Goal: Transaction & Acquisition: Subscribe to service/newsletter

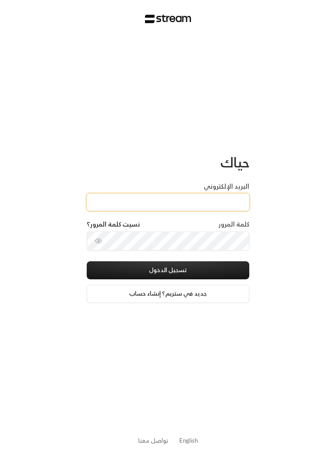
click at [218, 201] on input "البريد الإلكتروني" at bounding box center [168, 202] width 163 height 17
type input "R"
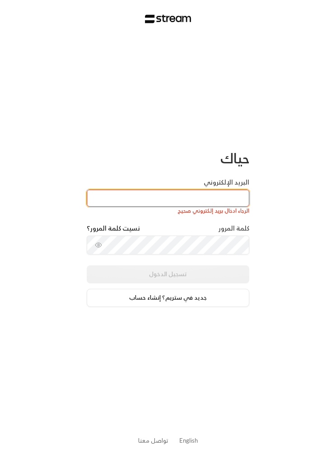
paste input "Reemmalyousef@gmail.com"
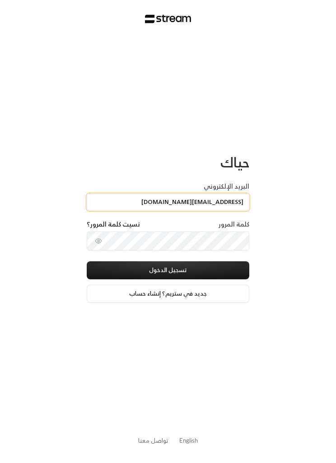
type input "Reemmalyousef@gmail.com"
click at [223, 270] on button "تسجيل الدخول" at bounding box center [168, 270] width 163 height 18
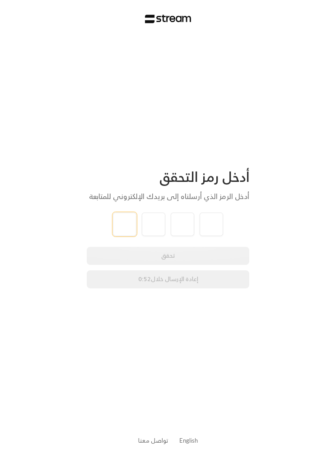
click at [113, 224] on input "tel" at bounding box center [124, 224] width 23 height 23
type input "0"
type input "9"
type input "6"
type input "3"
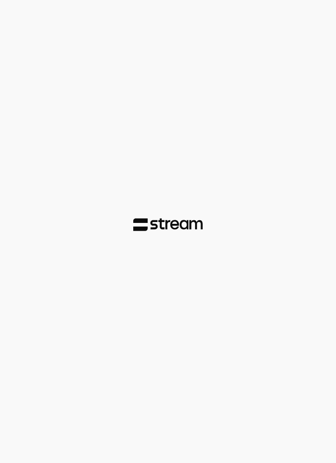
click at [284, 208] on div at bounding box center [168, 231] width 336 height 463
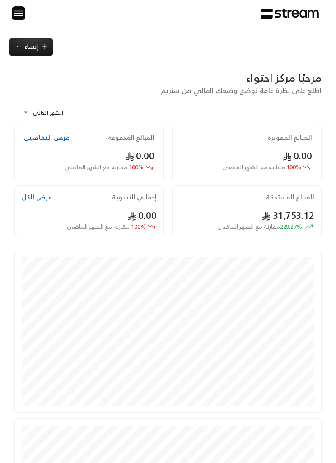
click at [17, 17] on img at bounding box center [18, 13] width 11 height 11
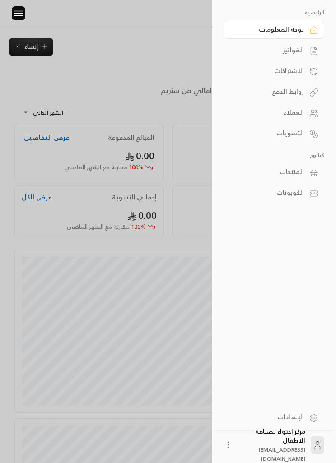
click at [303, 50] on div "الفواتير" at bounding box center [269, 50] width 69 height 9
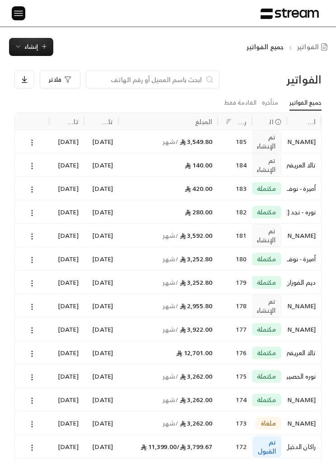
click at [30, 303] on icon at bounding box center [32, 307] width 8 height 8
click at [43, 329] on li "عرض" at bounding box center [42, 329] width 22 height 15
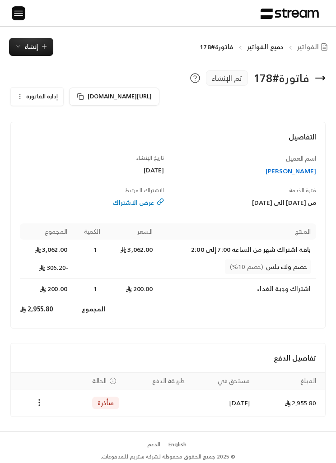
click at [18, 94] on icon "button" at bounding box center [19, 96] width 7 height 7
click at [62, 135] on span "إلغاء" at bounding box center [63, 138] width 10 height 7
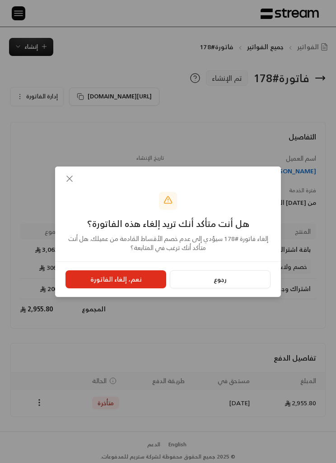
click at [127, 275] on button "نعم، إلغاء الفاتورة" at bounding box center [115, 280] width 101 height 18
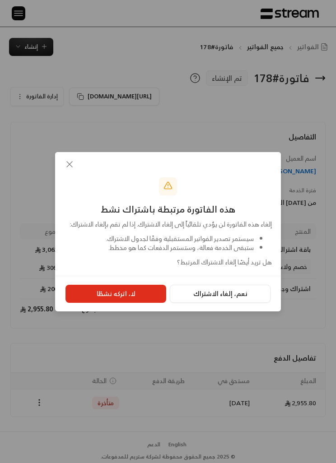
click at [235, 299] on button "نعم، إلغاء الاشتراك" at bounding box center [220, 294] width 101 height 18
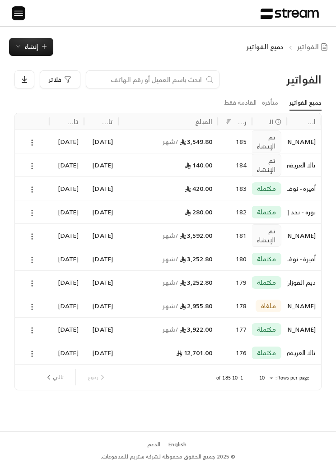
click at [184, 75] on input at bounding box center [147, 80] width 110 height 10
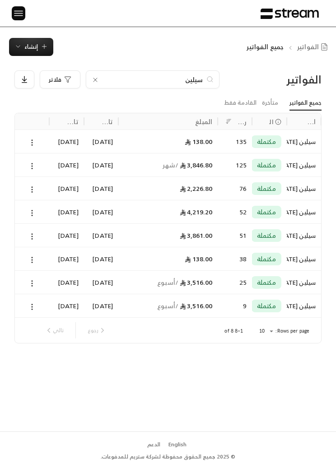
type input "سيلين"
click at [32, 161] on button at bounding box center [32, 166] width 10 height 10
click at [46, 190] on li "عرض" at bounding box center [42, 188] width 22 height 15
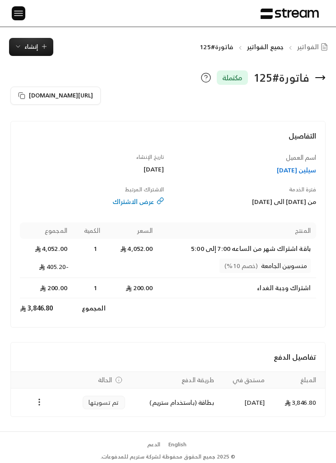
click at [256, 404] on td "[DATE]" at bounding box center [244, 403] width 51 height 28
click at [43, 398] on icon "Payments" at bounding box center [39, 402] width 9 height 9
click at [68, 425] on li "تحميل الفاتورة" at bounding box center [59, 425] width 43 height 15
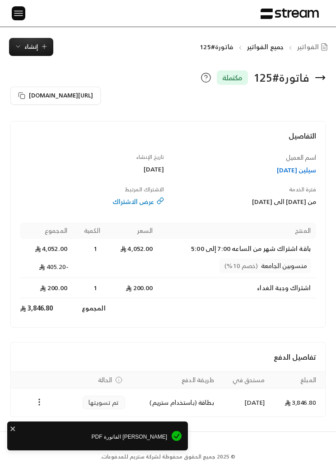
click at [145, 433] on span "جاري تحميل الفاتورة PDF" at bounding box center [91, 437] width 154 height 8
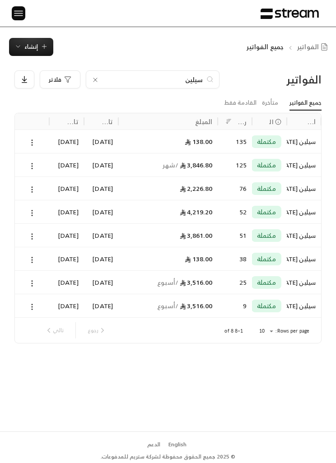
click at [92, 80] on icon at bounding box center [95, 79] width 7 height 7
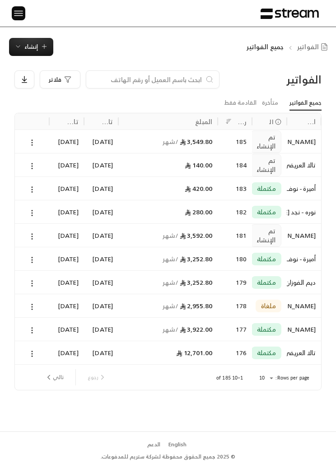
click at [56, 374] on button "تالي" at bounding box center [54, 377] width 26 height 15
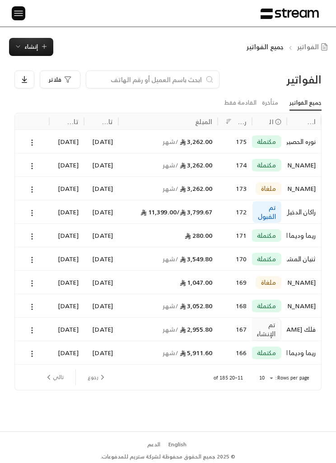
click at [47, 376] on icon "next page" at bounding box center [49, 377] width 8 height 8
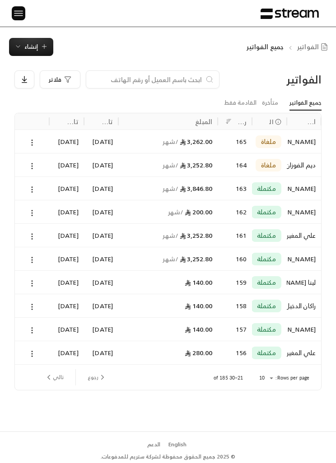
click at [18, 11] on img at bounding box center [18, 13] width 11 height 11
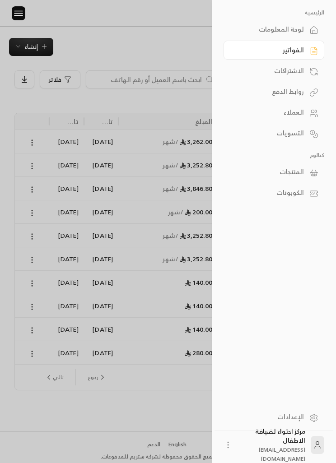
click at [302, 69] on div "الاشتراكات" at bounding box center [269, 70] width 69 height 9
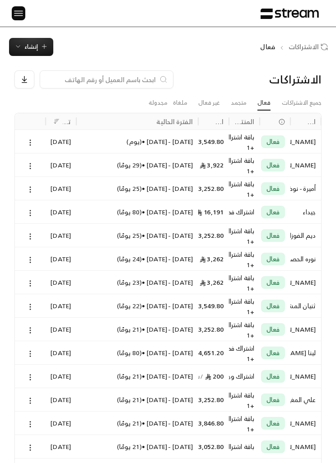
click at [239, 105] on link "متجمد" at bounding box center [239, 103] width 16 height 14
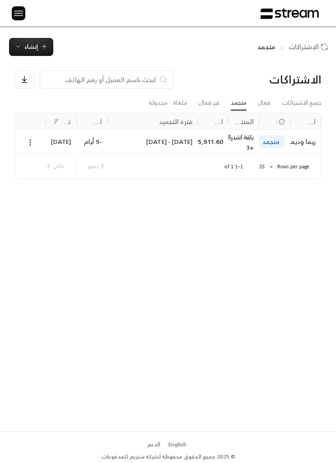
click at [22, 140] on div at bounding box center [30, 141] width 20 height 23
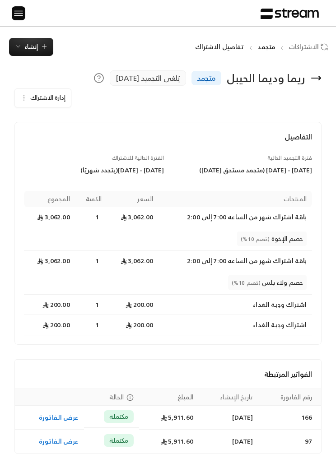
click at [26, 93] on button "إدارة الاشتراك" at bounding box center [43, 98] width 56 height 18
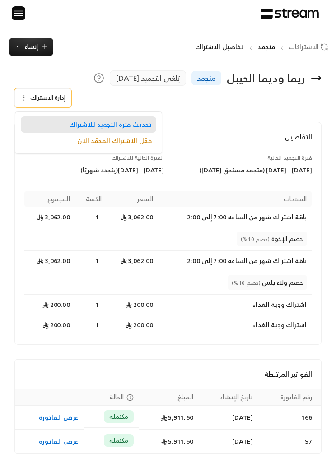
click at [134, 121] on span "تحديث فترة التجميد للاشتراك" at bounding box center [110, 125] width 83 height 8
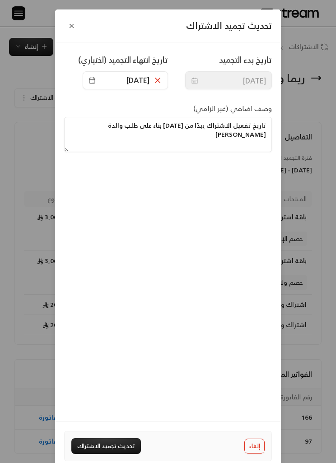
click at [310, 153] on div "تحديث تجميد الاشتراك تاريخ بدء التجميد 22/09/2025 تاريخ انتهاء التجميد (اختياري…" at bounding box center [168, 231] width 336 height 463
click at [67, 23] on button "Close" at bounding box center [71, 26] width 14 height 14
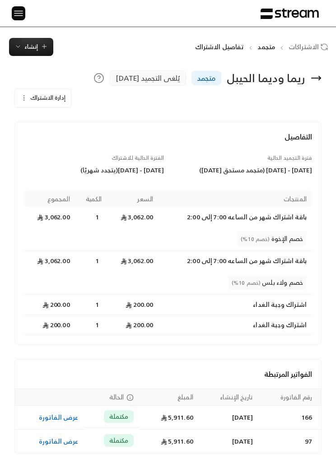
click at [46, 98] on span "إدارة الاشتراك" at bounding box center [47, 98] width 35 height 10
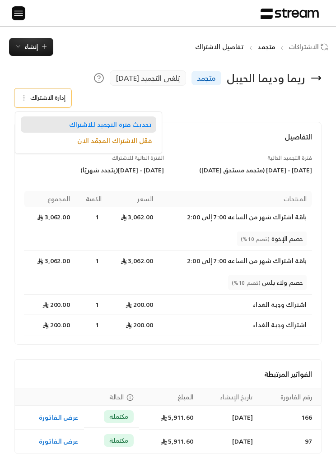
click at [142, 124] on span "تحديث فترة التجميد للاشتراك" at bounding box center [110, 125] width 83 height 8
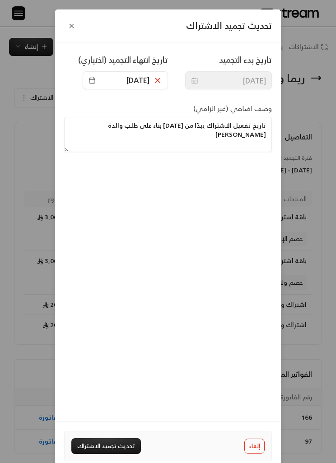
click at [105, 76] on span "9/10/2025" at bounding box center [121, 80] width 65 height 11
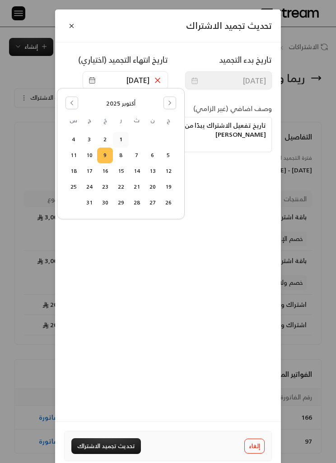
click at [74, 157] on button "11" at bounding box center [73, 155] width 15 height 15
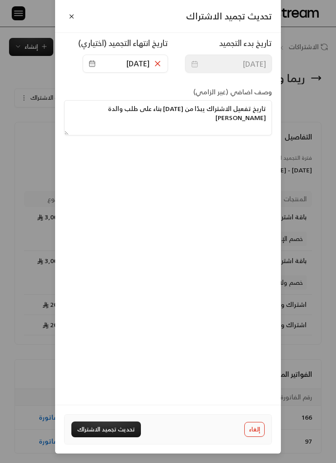
scroll to position [46, 0]
click at [180, 100] on textarea "تاريخ تفعيل الاشتراك يبدًا من ٩ اكتوبر بناء على طلب والدة ريما وديما" at bounding box center [168, 117] width 208 height 35
click at [184, 100] on textarea "تاريخ تفعيل الاشتراك يبدًا من ٩ اكتوبر بناء على طلب والدة ريما وديما" at bounding box center [168, 117] width 208 height 35
type textarea "تاريخ تفعيل الاشتراك يبدًا من 12 اكتوبر بناء على طلب والدة ريما وديما"
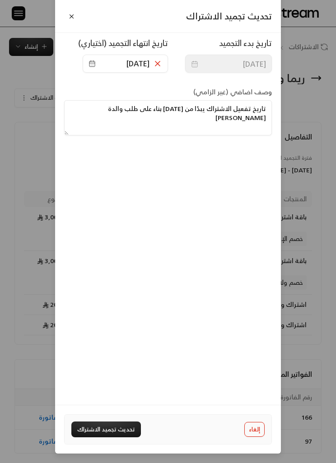
click at [173, 258] on div "تاريخ بدء التجميد 22/09/2025 تاريخ انتهاء التجميد (اختياري) 11/10/2025 وصف اضاف…" at bounding box center [168, 215] width 226 height 379
click at [109, 429] on button "تحديث تجميد الاشتراك" at bounding box center [106, 430] width 70 height 16
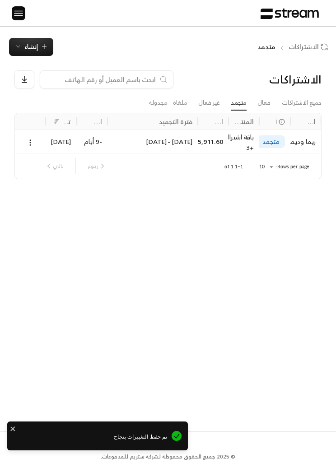
click at [308, 101] on link "جميع الاشتراكات" at bounding box center [302, 103] width 40 height 14
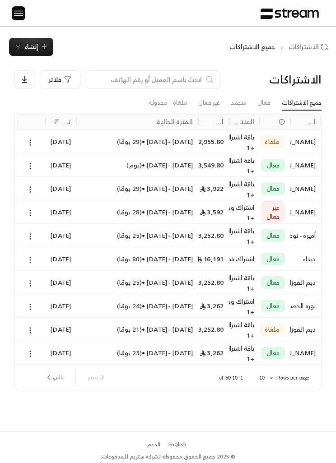
click at [184, 75] on input at bounding box center [147, 80] width 110 height 10
click at [19, 10] on img at bounding box center [18, 13] width 11 height 11
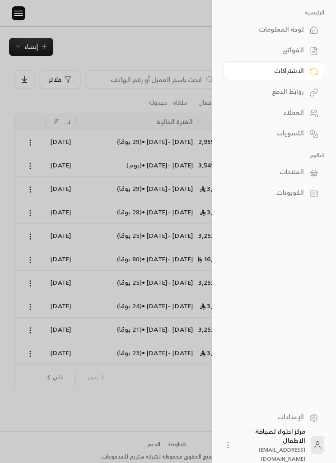
click at [300, 51] on div "الفواتير" at bounding box center [269, 50] width 69 height 9
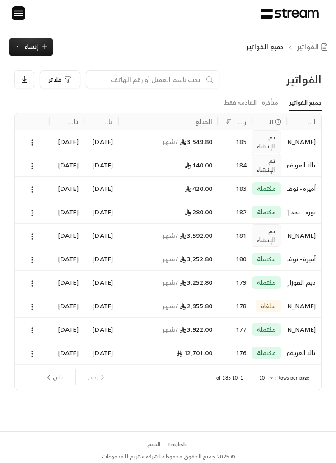
click at [31, 141] on icon at bounding box center [32, 143] width 8 height 8
click at [42, 165] on li "عرض" at bounding box center [42, 165] width 22 height 15
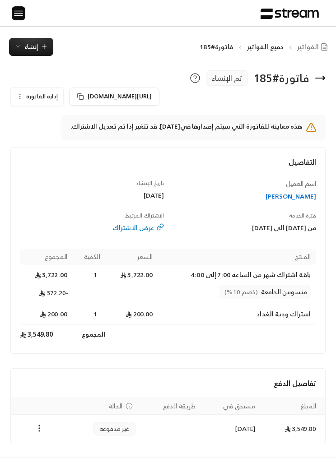
click at [35, 426] on icon "Payments" at bounding box center [39, 428] width 9 height 9
click at [77, 444] on li "تغيير الحالة الى مدفوعة" at bounding box center [70, 445] width 65 height 15
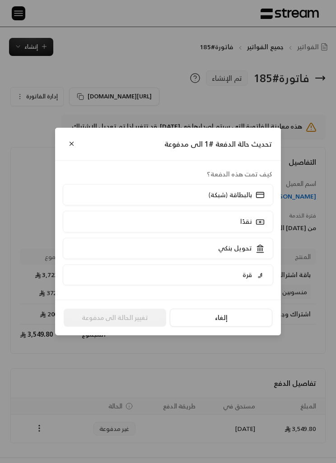
click at [248, 243] on label "تحويل بنكي" at bounding box center [168, 248] width 210 height 21
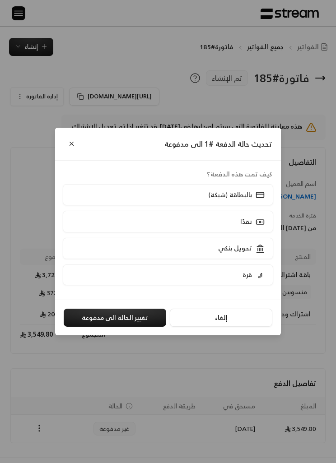
click at [149, 313] on button "تغيير الحالة الى مدفوعة" at bounding box center [115, 318] width 103 height 18
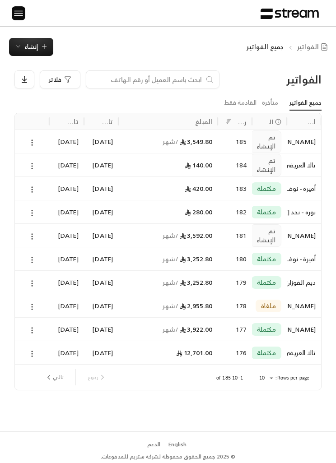
click at [54, 378] on button "تالي" at bounding box center [54, 377] width 26 height 15
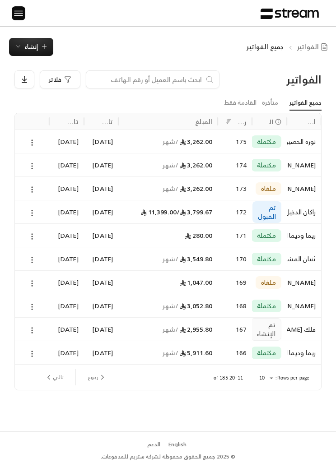
click at [96, 373] on button "رجوع" at bounding box center [97, 377] width 26 height 15
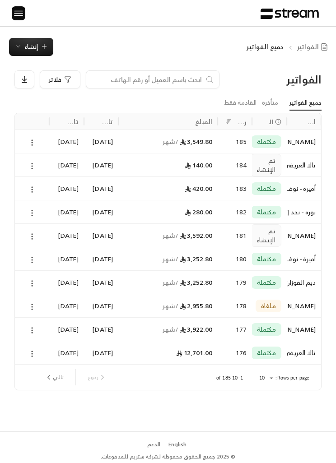
click at [50, 373] on icon "next page" at bounding box center [49, 377] width 8 height 8
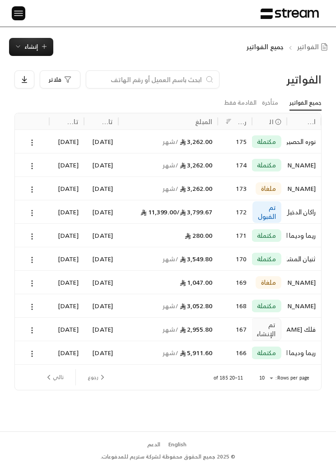
click at [54, 371] on button "تالي" at bounding box center [54, 377] width 26 height 15
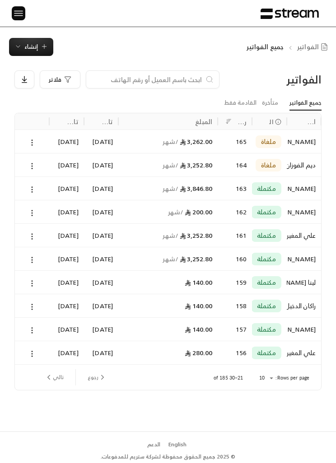
click at [57, 374] on button "تالي" at bounding box center [54, 377] width 26 height 15
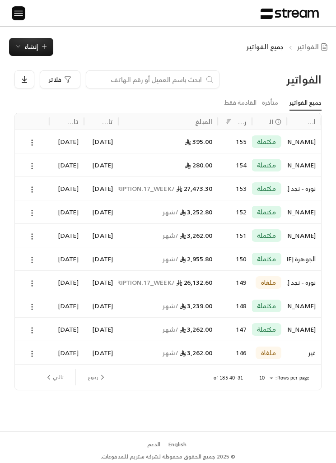
click at [97, 378] on button "رجوع" at bounding box center [97, 377] width 26 height 15
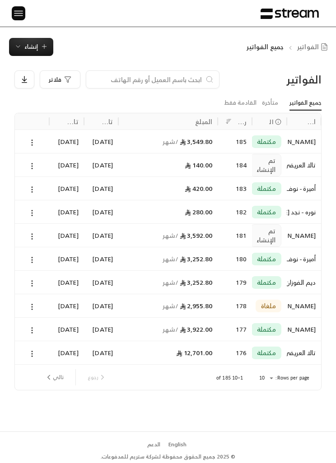
click at [172, 76] on input at bounding box center [147, 80] width 110 height 10
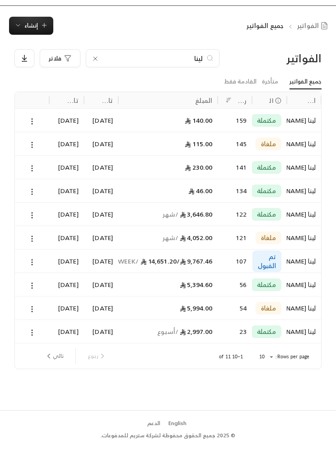
type input "لينا"
click at [28, 233] on icon at bounding box center [32, 237] width 8 height 8
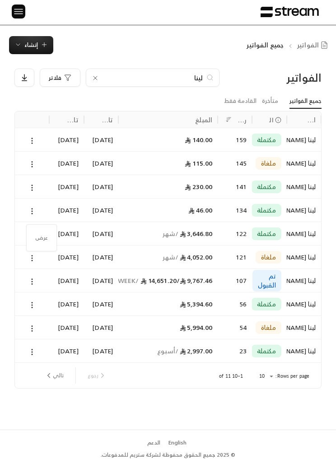
click at [38, 237] on li "عرض" at bounding box center [42, 237] width 22 height 15
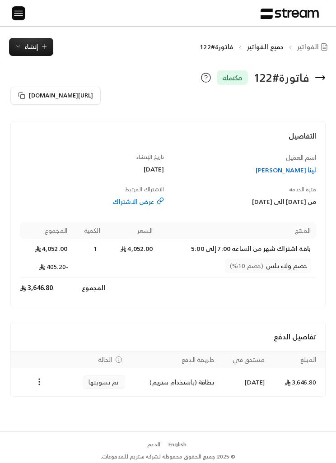
click at [141, 199] on div "عرض الاشتراك" at bounding box center [92, 201] width 144 height 9
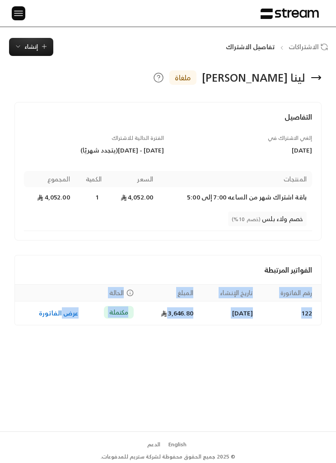
click at [217, 380] on div "لينا [PERSON_NAME] ملغاة التفاصيل إلغي الاشتراك في [DATE] الفترة الحالية للاشتر…" at bounding box center [168, 244] width 336 height 376
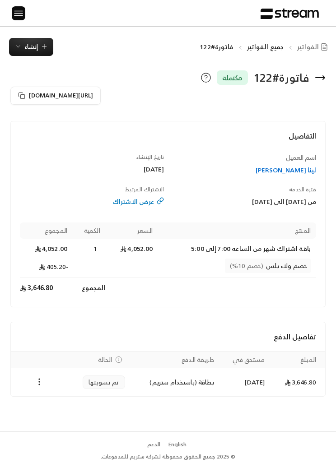
click at [41, 378] on icon "Payments" at bounding box center [39, 382] width 9 height 9
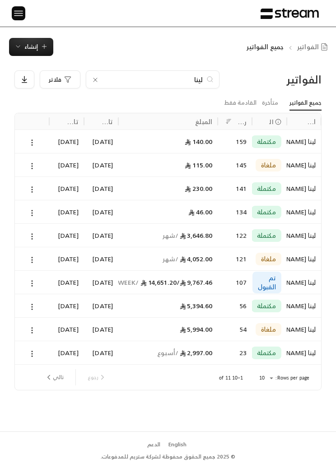
click at [58, 373] on button "تالي" at bounding box center [54, 377] width 26 height 15
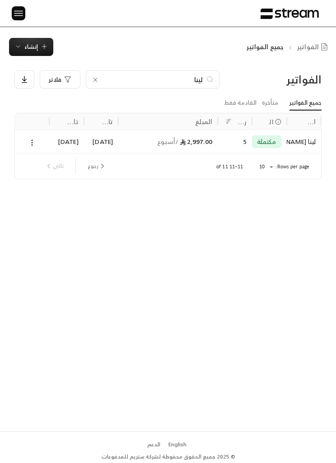
click at [187, 75] on input "لينا" at bounding box center [153, 80] width 100 height 10
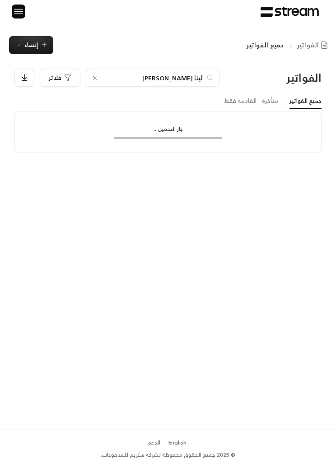
type input "لينا [PERSON_NAME]"
click at [156, 218] on div "الفواتير لينا [PERSON_NAME] فلاتر جميع الفواتير متأخرة القادمة فقط جار التحميل.…" at bounding box center [168, 242] width 336 height 376
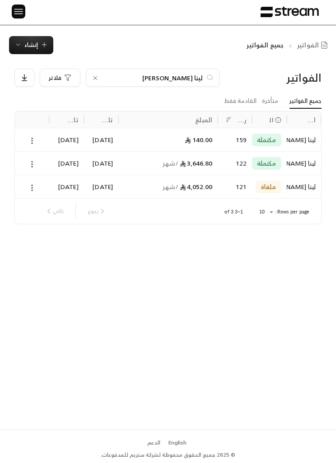
click at [35, 184] on icon at bounding box center [32, 188] width 8 height 8
click at [40, 187] on li "عرض" at bounding box center [42, 190] width 22 height 15
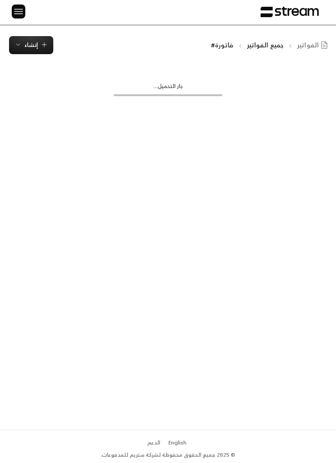
scroll to position [0, 0]
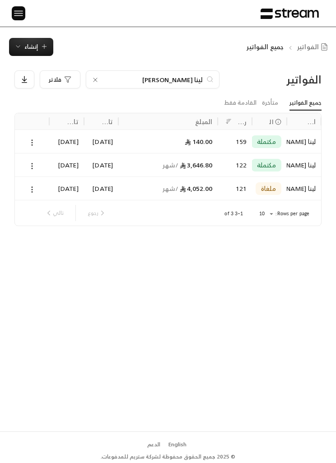
click at [19, 156] on div at bounding box center [32, 164] width 34 height 23
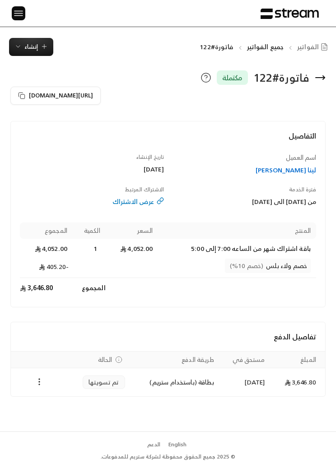
click at [143, 203] on div "عرض الاشتراك" at bounding box center [92, 201] width 144 height 9
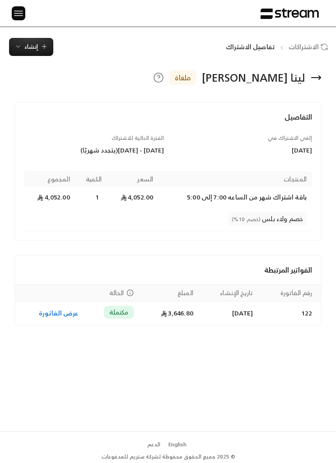
click at [306, 76] on div "لينا [PERSON_NAME] ملغاة" at bounding box center [167, 77] width 315 height 14
click at [314, 75] on icon at bounding box center [316, 77] width 11 height 11
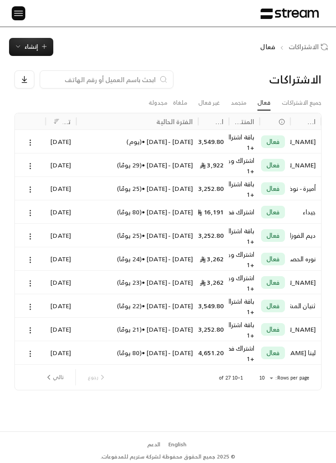
click at [129, 81] on input at bounding box center [101, 80] width 110 height 10
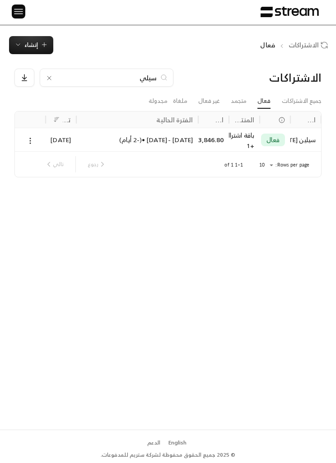
type input "سيلي"
click at [30, 137] on icon at bounding box center [30, 141] width 8 height 8
click at [42, 145] on link "عرض" at bounding box center [40, 143] width 22 height 15
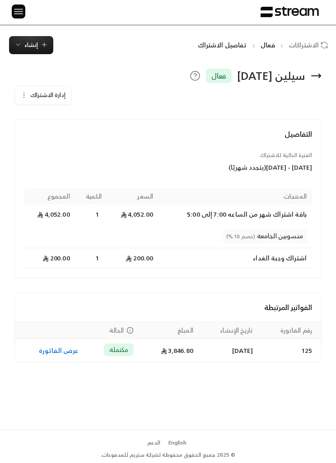
scroll to position [0, 0]
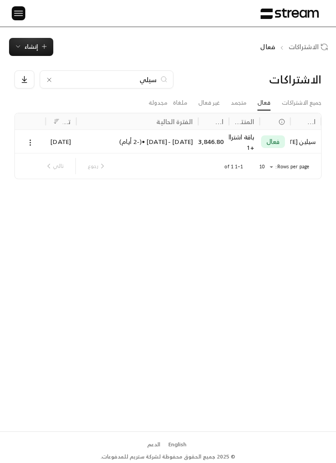
click at [136, 84] on input "سيلي" at bounding box center [106, 80] width 100 height 10
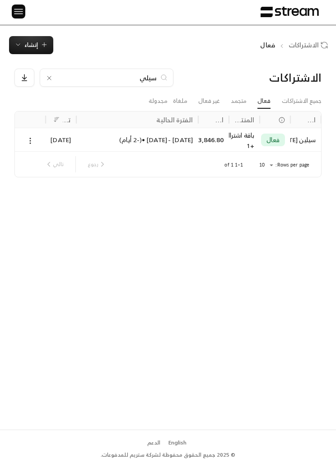
click at [138, 69] on div "سيلي" at bounding box center [107, 78] width 134 height 18
click at [46, 75] on icon at bounding box center [49, 78] width 7 height 7
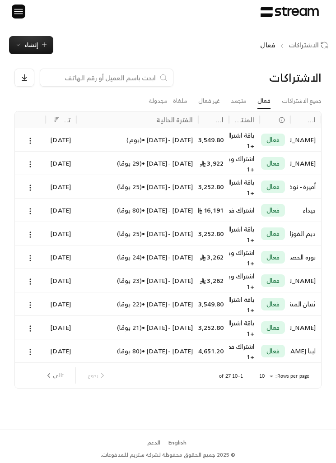
click at [48, 73] on input at bounding box center [101, 78] width 110 height 10
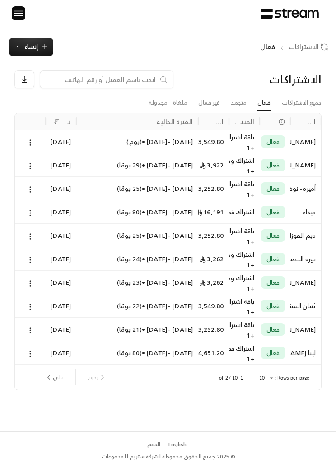
click at [17, 16] on img at bounding box center [18, 13] width 11 height 11
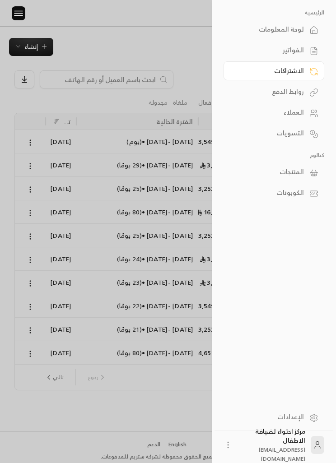
click at [298, 36] on link "لوحة المعلومات" at bounding box center [274, 29] width 101 height 19
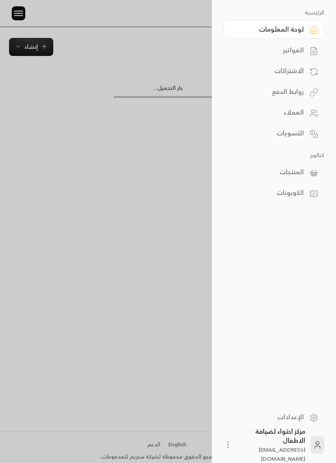
click at [298, 35] on link "لوحة المعلومات" at bounding box center [274, 29] width 101 height 19
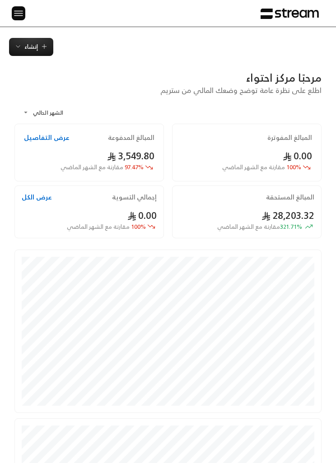
click at [20, 13] on img at bounding box center [18, 13] width 11 height 11
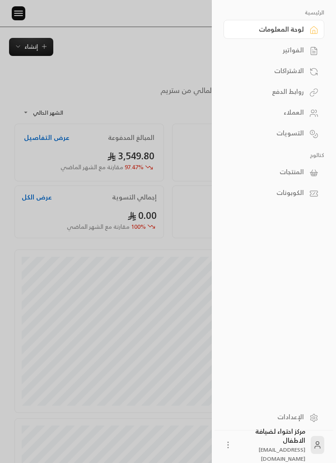
click at [298, 51] on div "الفواتير" at bounding box center [269, 50] width 69 height 9
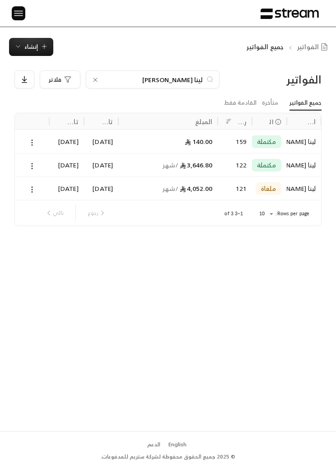
click at [88, 79] on div "لينا [PERSON_NAME]" at bounding box center [153, 79] width 134 height 18
click at [95, 81] on icon at bounding box center [95, 79] width 7 height 7
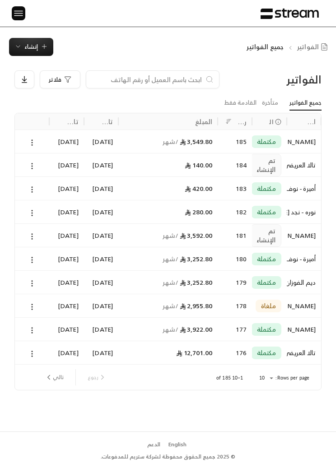
click at [53, 376] on button "تالي" at bounding box center [54, 377] width 26 height 15
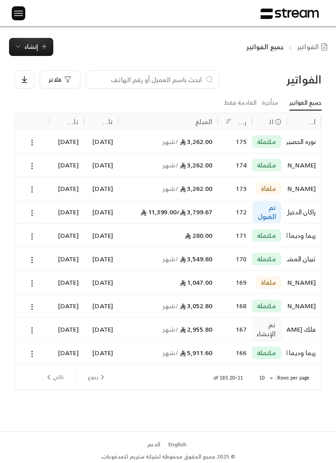
click at [93, 381] on button "رجوع" at bounding box center [97, 377] width 26 height 15
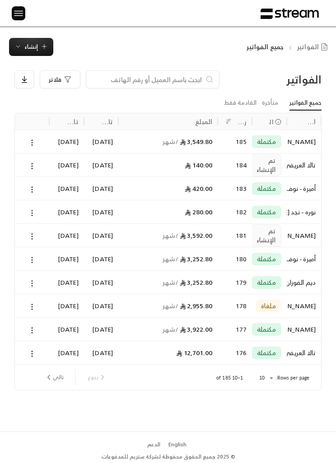
click at [55, 372] on button "تالي" at bounding box center [54, 377] width 26 height 15
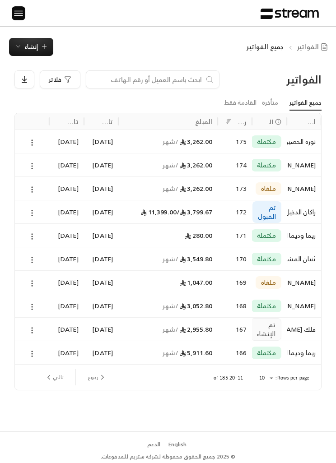
click at [91, 372] on button "رجوع" at bounding box center [97, 377] width 26 height 15
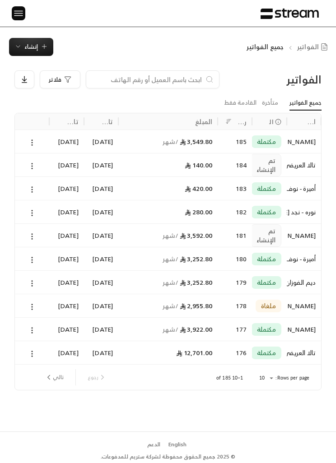
click at [59, 364] on div "[DATE]" at bounding box center [66, 352] width 23 height 23
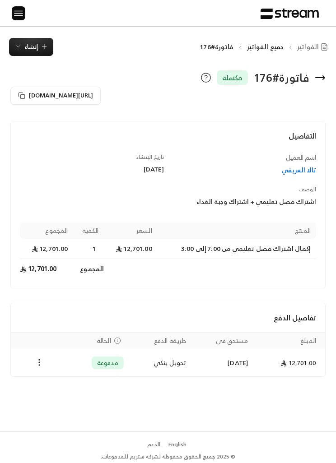
click at [18, 17] on img at bounding box center [18, 13] width 11 height 11
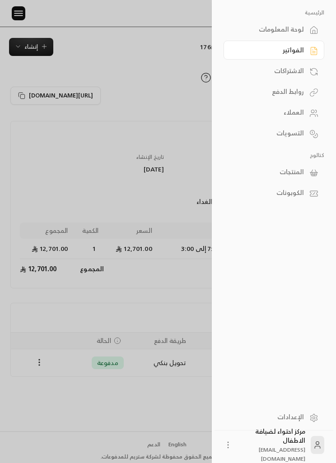
click at [299, 66] on div "الاشتراكات" at bounding box center [269, 70] width 69 height 9
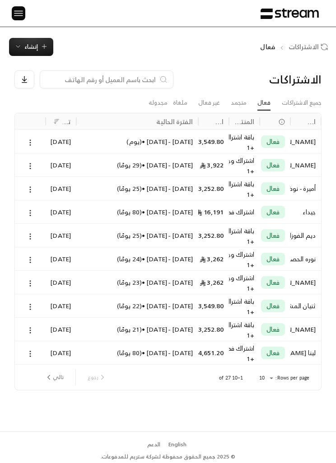
click at [134, 82] on input at bounding box center [101, 80] width 110 height 10
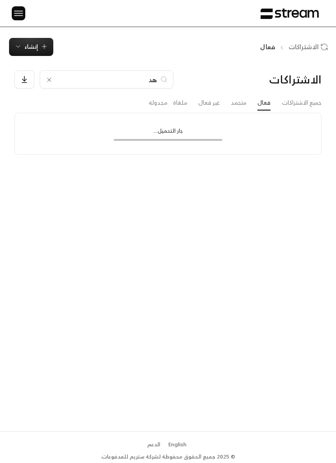
type input "ه"
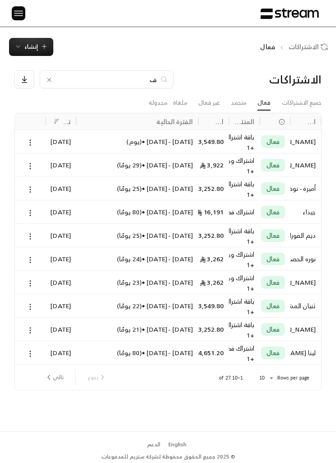
type input "فه"
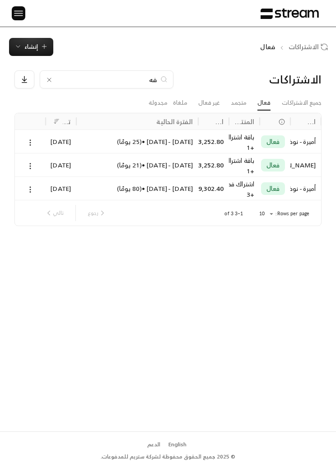
click at [20, 161] on div at bounding box center [30, 165] width 20 height 23
click at [146, 80] on input "فه" at bounding box center [106, 80] width 100 height 10
click at [146, 79] on input "فه" at bounding box center [106, 80] width 100 height 10
click at [151, 75] on input "فه" at bounding box center [106, 80] width 100 height 10
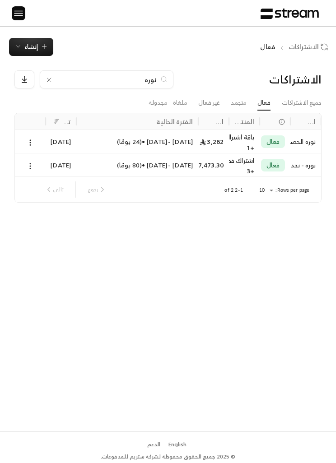
type input "نوره"
click at [25, 143] on button at bounding box center [30, 142] width 10 height 10
click at [36, 166] on link "عرض" at bounding box center [40, 165] width 22 height 15
click at [47, 79] on icon at bounding box center [49, 79] width 7 height 7
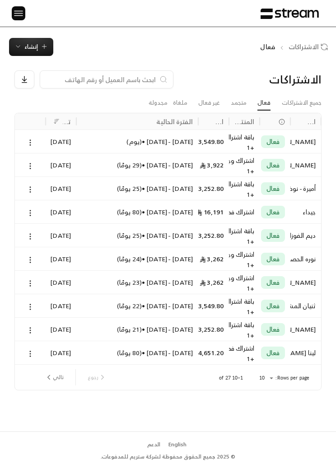
click at [121, 70] on div at bounding box center [107, 79] width 134 height 18
click at [140, 75] on input at bounding box center [101, 80] width 110 height 10
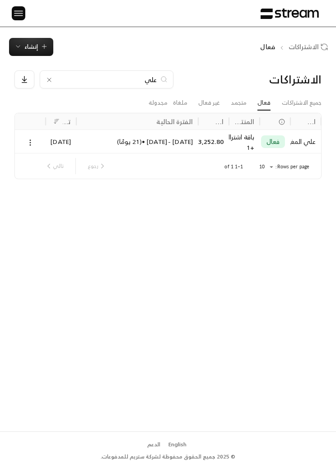
type input "علي"
click at [28, 140] on icon at bounding box center [30, 143] width 8 height 8
click at [47, 158] on link "عرض" at bounding box center [40, 165] width 22 height 15
click at [140, 82] on input "علي" at bounding box center [106, 80] width 100 height 10
click at [144, 86] on div "علي" at bounding box center [107, 79] width 134 height 18
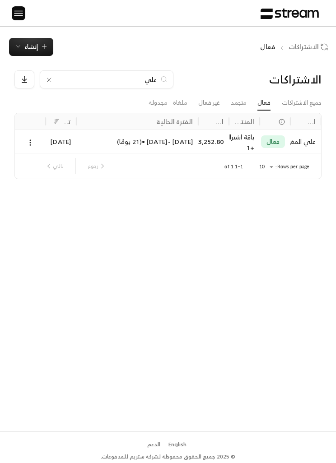
click at [60, 72] on div "علي" at bounding box center [107, 79] width 134 height 18
click at [59, 72] on div "علي" at bounding box center [107, 79] width 134 height 18
click at [57, 83] on input "علي" at bounding box center [106, 80] width 100 height 10
click at [63, 77] on input "علي" at bounding box center [106, 80] width 100 height 10
click at [52, 77] on icon at bounding box center [49, 79] width 7 height 7
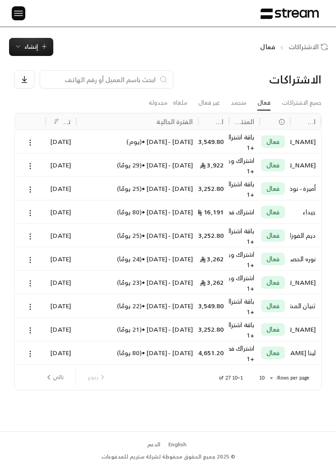
click at [79, 83] on input at bounding box center [101, 80] width 110 height 10
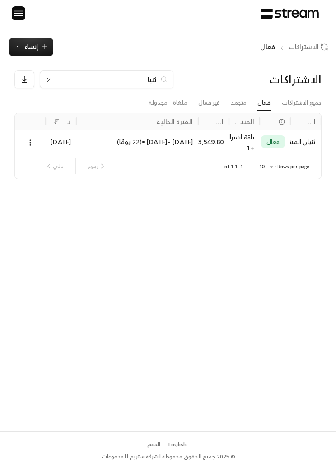
type input "ثنيا"
click at [27, 142] on icon at bounding box center [30, 143] width 8 height 8
click at [35, 163] on link "عرض" at bounding box center [40, 165] width 22 height 15
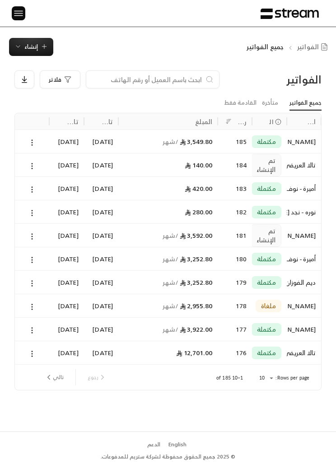
click at [182, 83] on input at bounding box center [147, 80] width 110 height 10
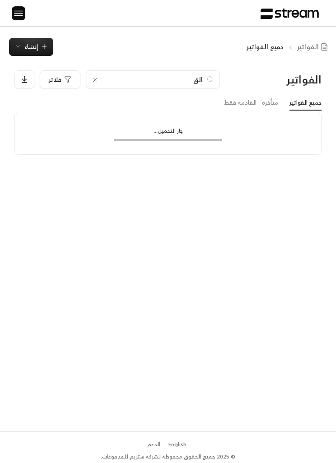
type input "القث"
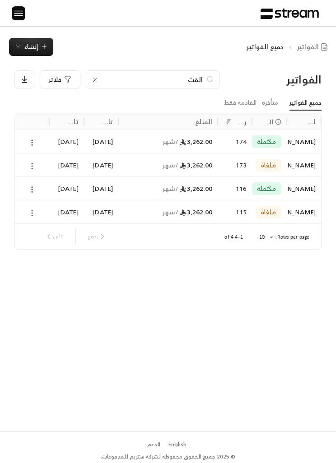
click at [24, 135] on div at bounding box center [31, 141] width 23 height 23
click at [31, 189] on icon at bounding box center [32, 190] width 8 height 8
click at [39, 211] on li "عرض" at bounding box center [42, 212] width 22 height 15
click at [30, 147] on button at bounding box center [32, 142] width 10 height 10
click at [40, 168] on li "عرض" at bounding box center [42, 165] width 22 height 15
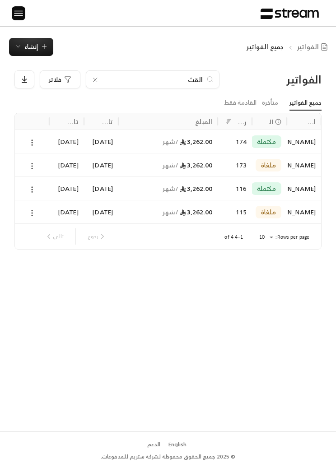
click at [196, 75] on input "القث" at bounding box center [153, 80] width 100 height 10
click at [199, 76] on input "القث" at bounding box center [153, 80] width 100 height 10
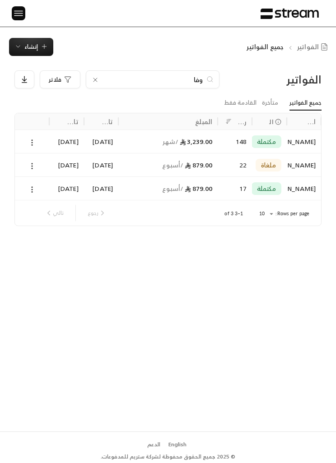
type input "وفا"
click at [27, 146] on button at bounding box center [32, 142] width 10 height 10
click at [37, 172] on li "عرض" at bounding box center [42, 165] width 22 height 15
click at [37, 51] on span "إنشاء" at bounding box center [31, 47] width 14 height 10
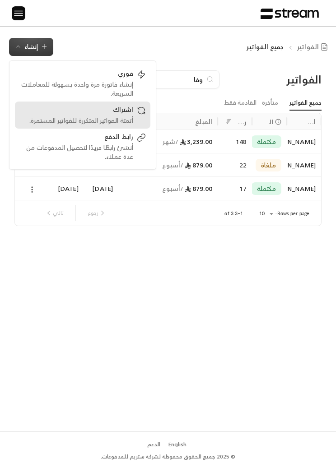
click at [60, 115] on div "اشتراك" at bounding box center [76, 110] width 114 height 11
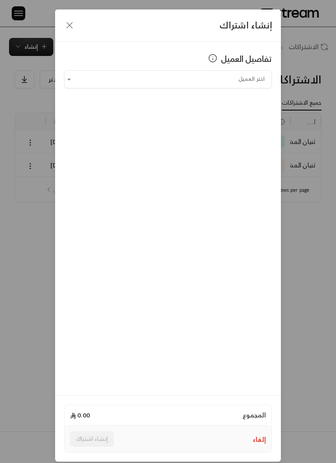
click at [246, 79] on input "اختر العميل" at bounding box center [168, 79] width 208 height 15
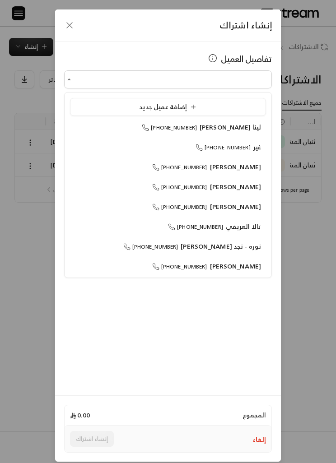
type input "*"
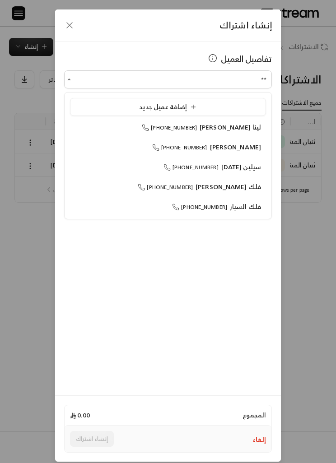
click at [249, 168] on span "سيلين [DATE]" at bounding box center [241, 166] width 40 height 11
type input "**********"
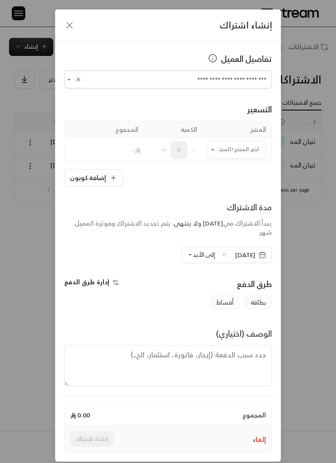
click at [247, 146] on input "اختر العميل" at bounding box center [237, 149] width 58 height 15
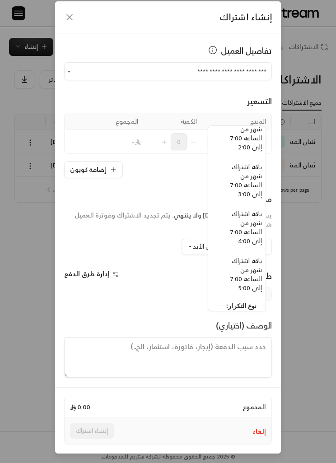
scroll to position [755, -7]
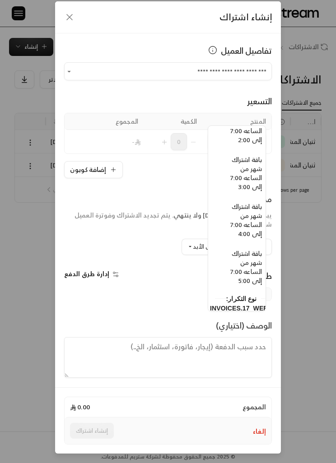
click at [252, 270] on span "باقة اشتراك شهر من الساعه 7:00 إلى 5:00" at bounding box center [246, 267] width 32 height 38
type input "**********"
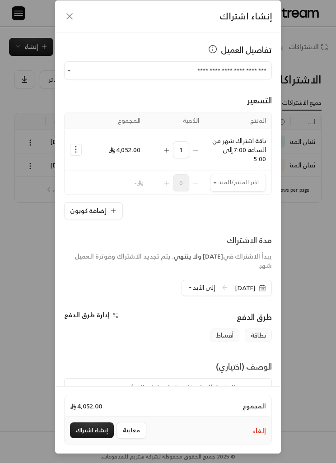
click at [238, 175] on input "اختر العميل" at bounding box center [238, 182] width 56 height 15
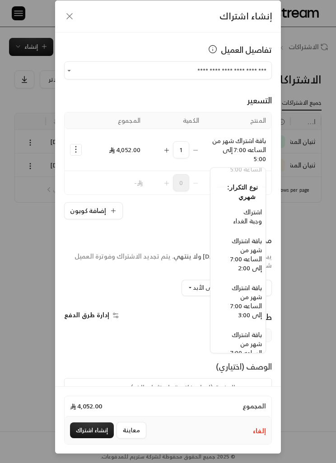
scroll to position [732, -7]
click at [252, 221] on span "اشتراك وجبة الغداء" at bounding box center [247, 216] width 29 height 20
type input "**********"
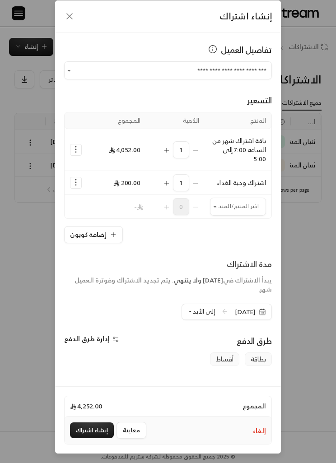
click at [197, 307] on span "إلى الأبد" at bounding box center [204, 312] width 22 height 10
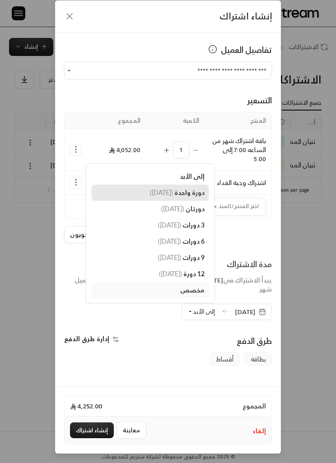
click at [181, 189] on span "دورة واحدة" at bounding box center [189, 193] width 30 height 8
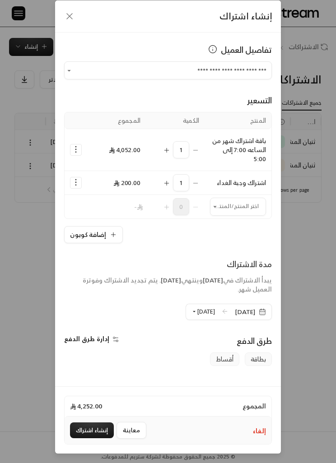
click at [75, 145] on icon "Selected Products" at bounding box center [75, 149] width 9 height 9
click at [88, 165] on link "إضافة كوبون" at bounding box center [104, 172] width 56 height 15
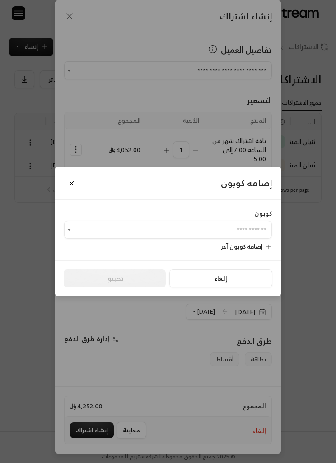
click at [91, 223] on input "اختر العميل" at bounding box center [168, 230] width 208 height 15
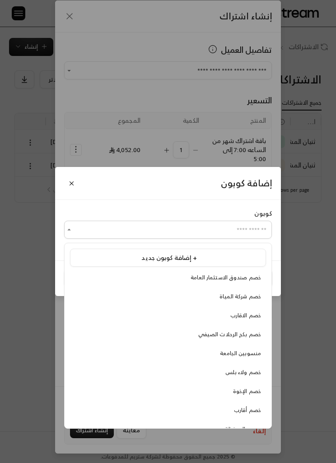
scroll to position [30, 0]
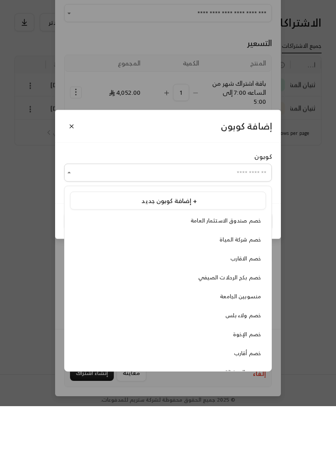
click at [254, 349] on span "منسوبين الجامعة" at bounding box center [240, 353] width 41 height 9
type input "**********"
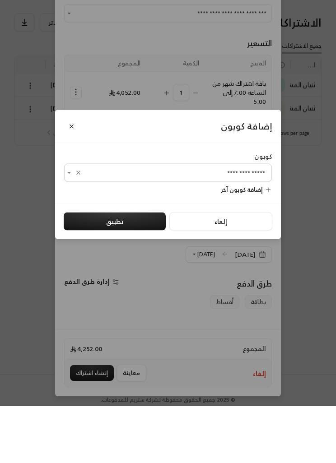
click at [107, 270] on button "تطبيق" at bounding box center [115, 279] width 102 height 18
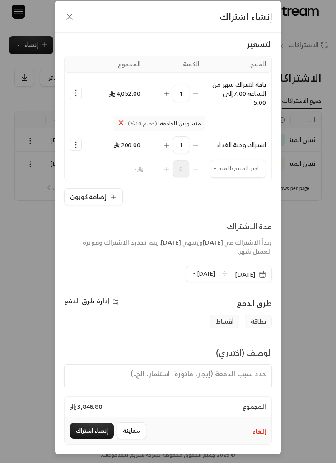
scroll to position [56, 0]
click at [103, 431] on button "إنشاء اشتراك" at bounding box center [92, 431] width 44 height 16
